Goal: Obtain resource: Obtain resource

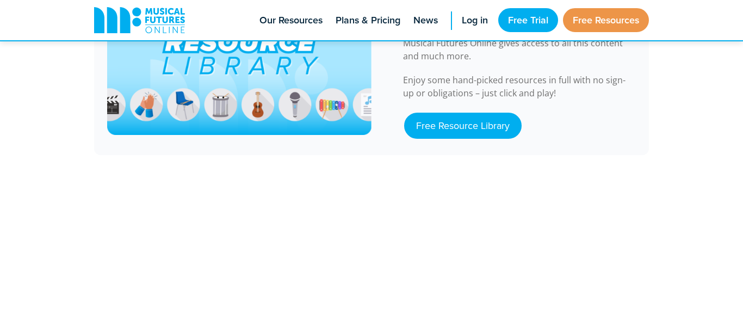
scroll to position [1013, 0]
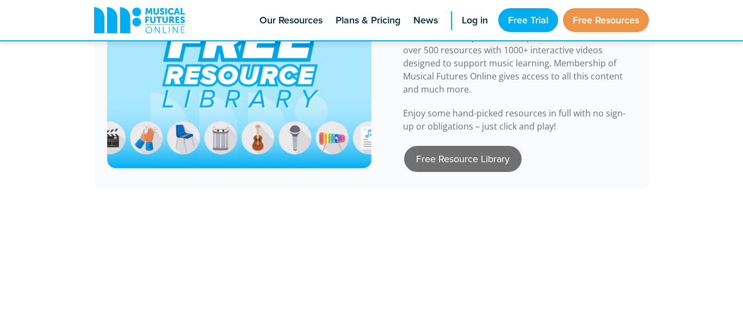
click at [461, 146] on link "Free Resource Library" at bounding box center [462, 159] width 117 height 26
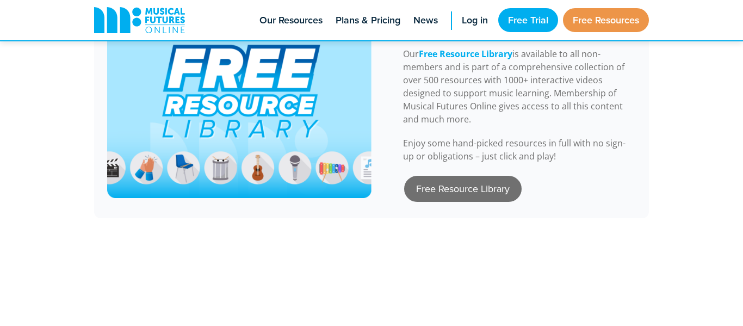
scroll to position [984, 0]
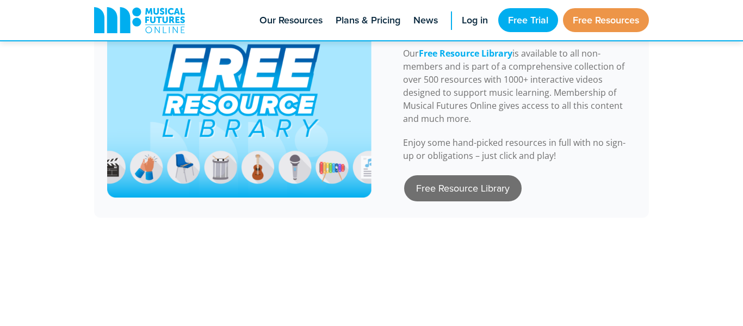
click at [442, 181] on link "Free Resource Library" at bounding box center [462, 188] width 117 height 26
click at [438, 183] on link "Free Resource Library" at bounding box center [462, 188] width 117 height 26
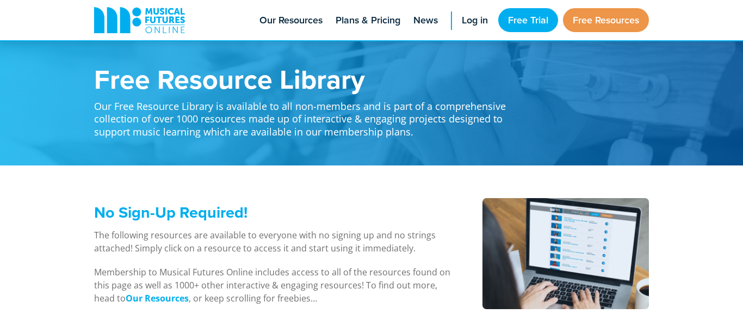
click at [303, 152] on div "Free Resource Library Our Free Resource Library is available to all non-members…" at bounding box center [371, 82] width 577 height 165
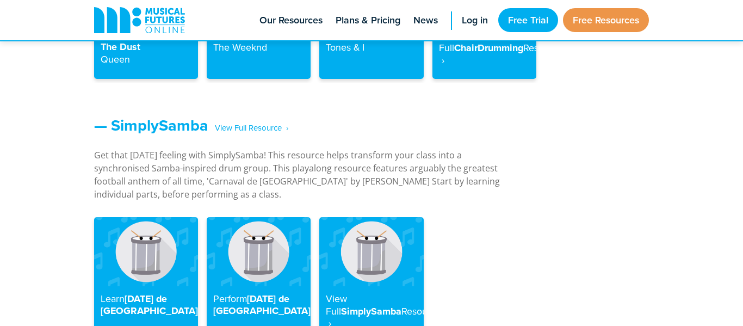
scroll to position [1434, 0]
